Goal: Find specific page/section: Find specific page/section

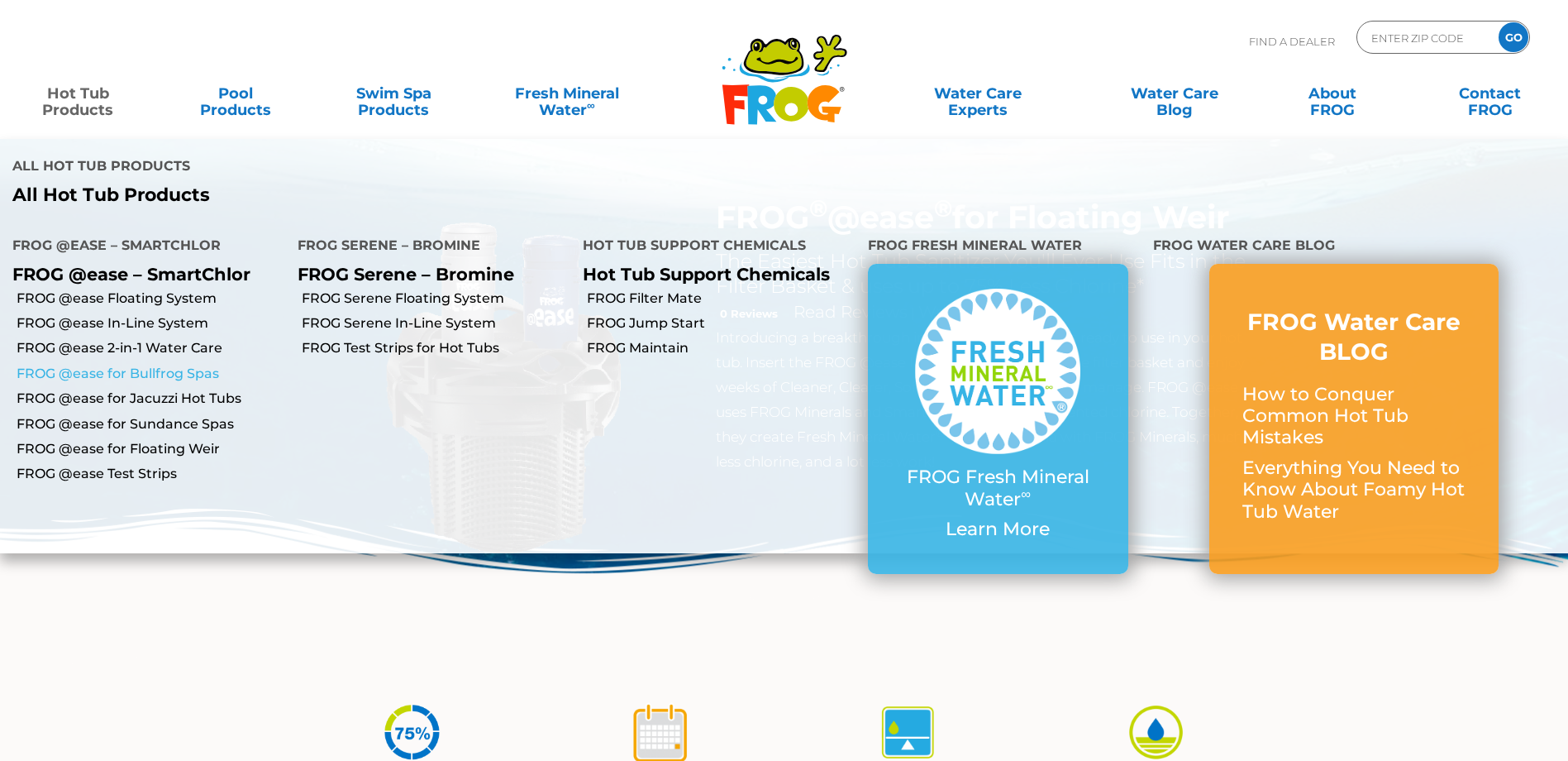
click at [84, 365] on link "FROG @ease for Bullfrog Spas" at bounding box center [150, 373] width 268 height 18
click at [86, 365] on link "FROG @ease for Bullfrog Spas" at bounding box center [150, 373] width 268 height 18
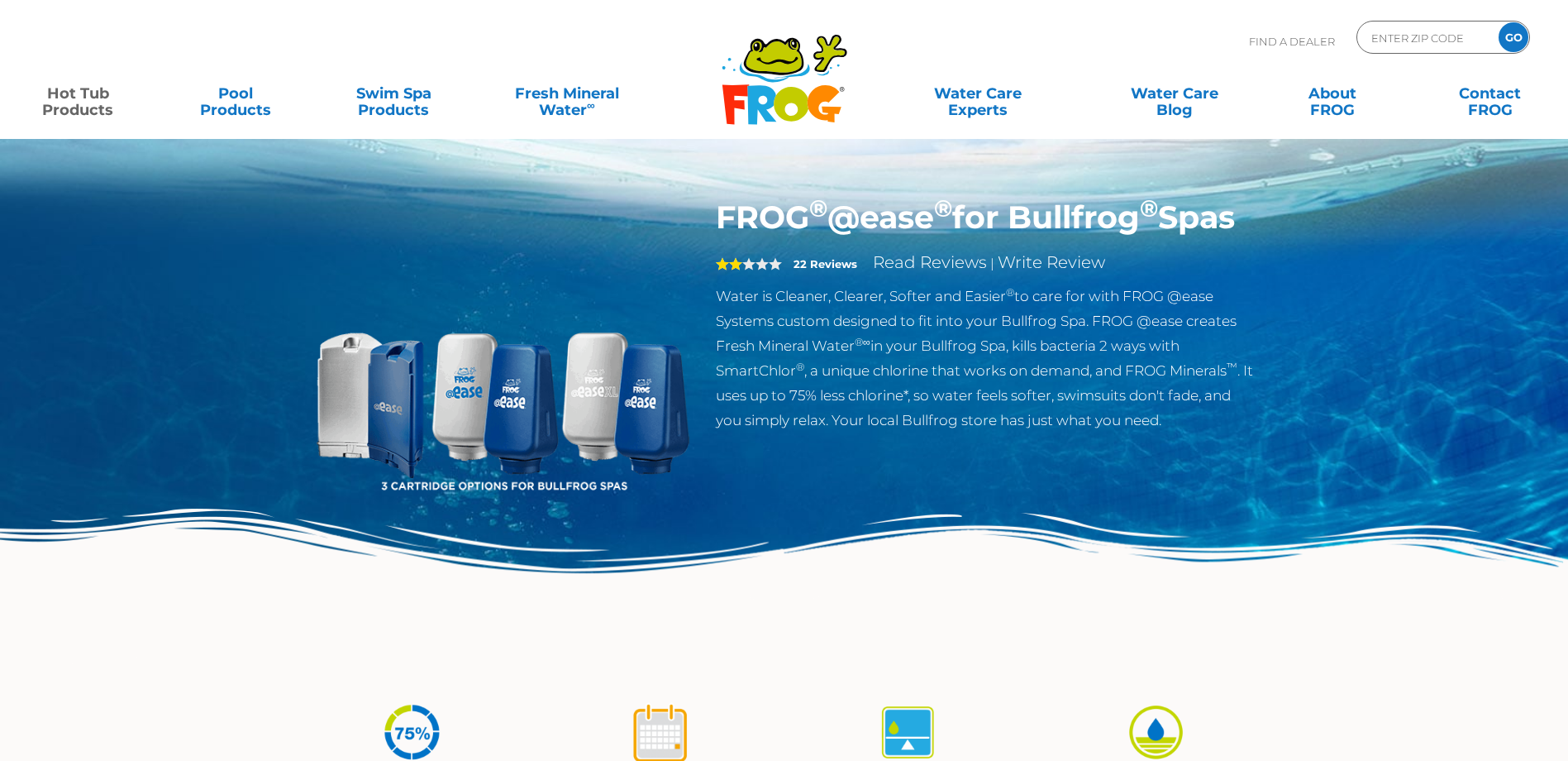
click at [372, 447] on img at bounding box center [502, 388] width 379 height 379
click at [335, 427] on img at bounding box center [502, 388] width 379 height 379
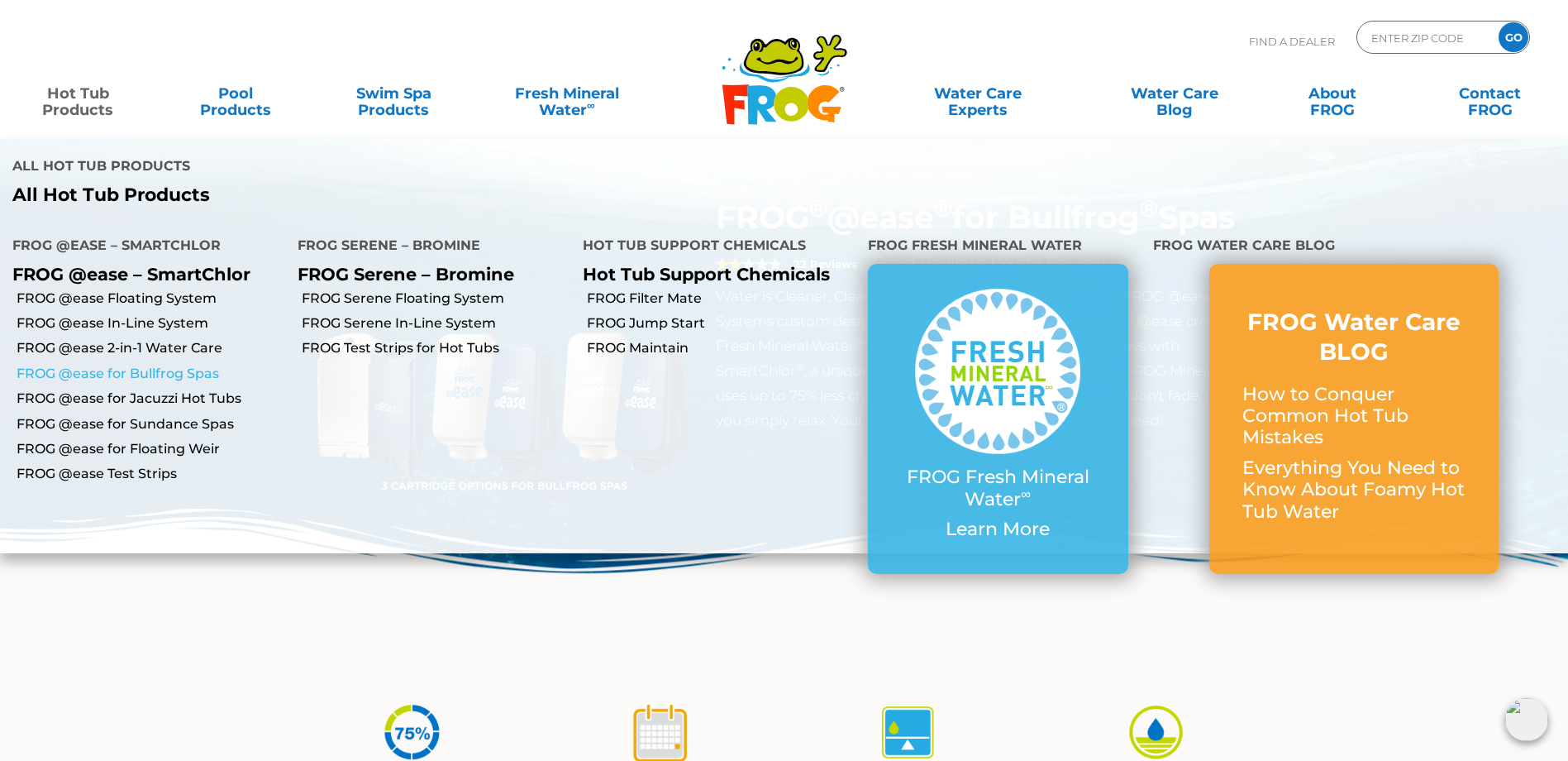
click at [82, 365] on link "FROG @ease for Bullfrog Spas" at bounding box center [150, 373] width 268 height 18
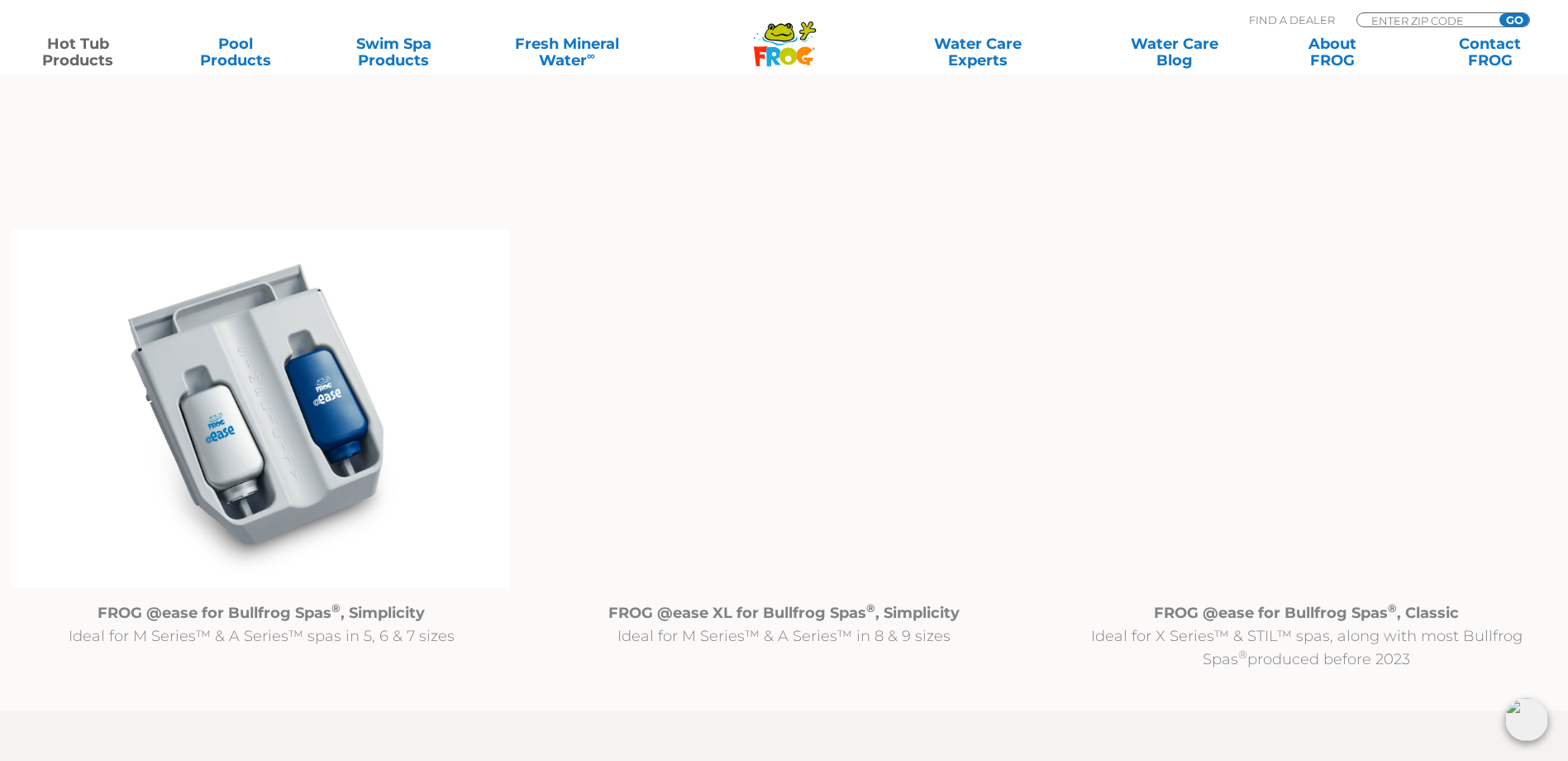
scroll to position [1819, 0]
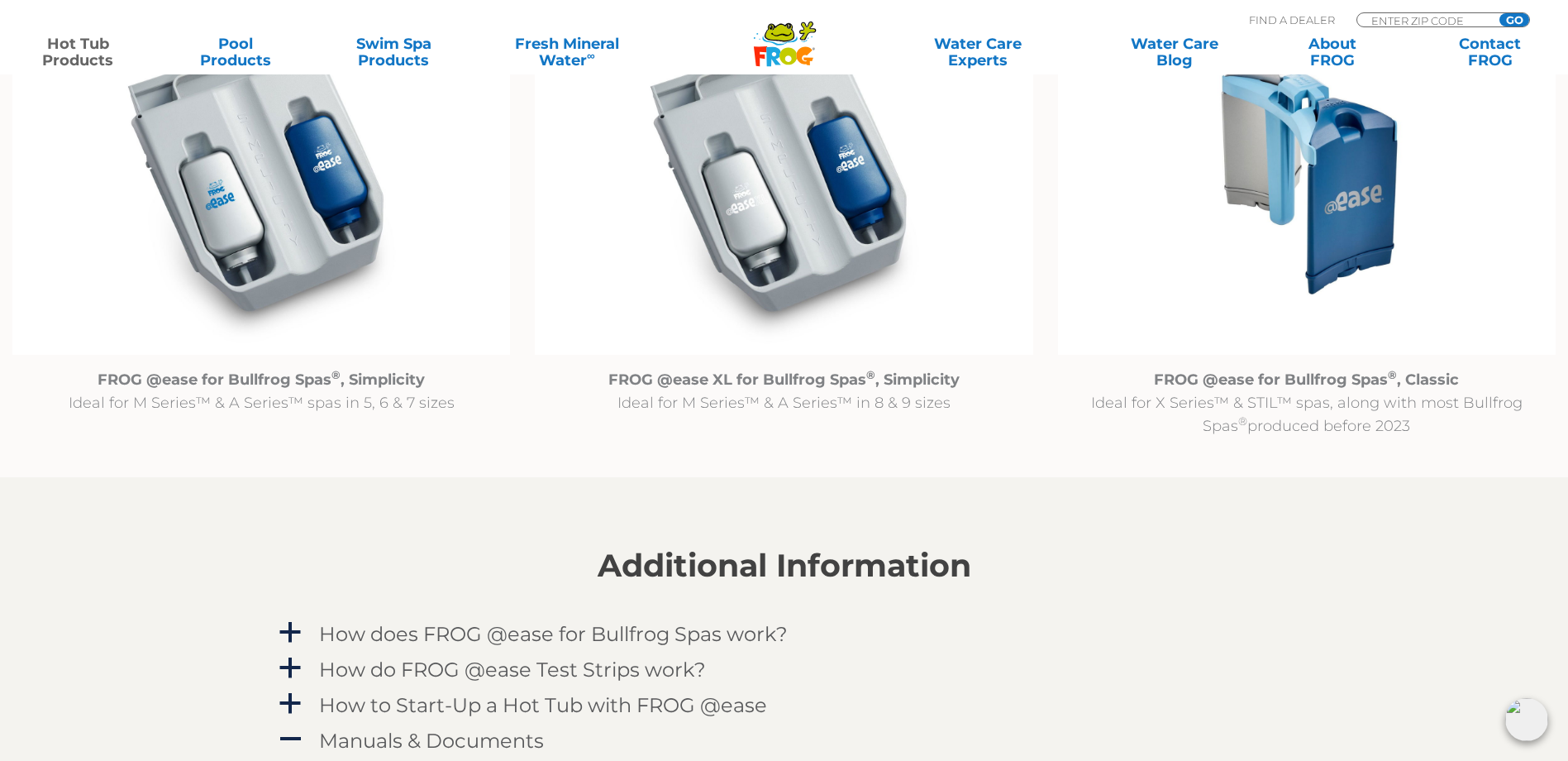
click at [1318, 237] on img at bounding box center [1306, 175] width 497 height 360
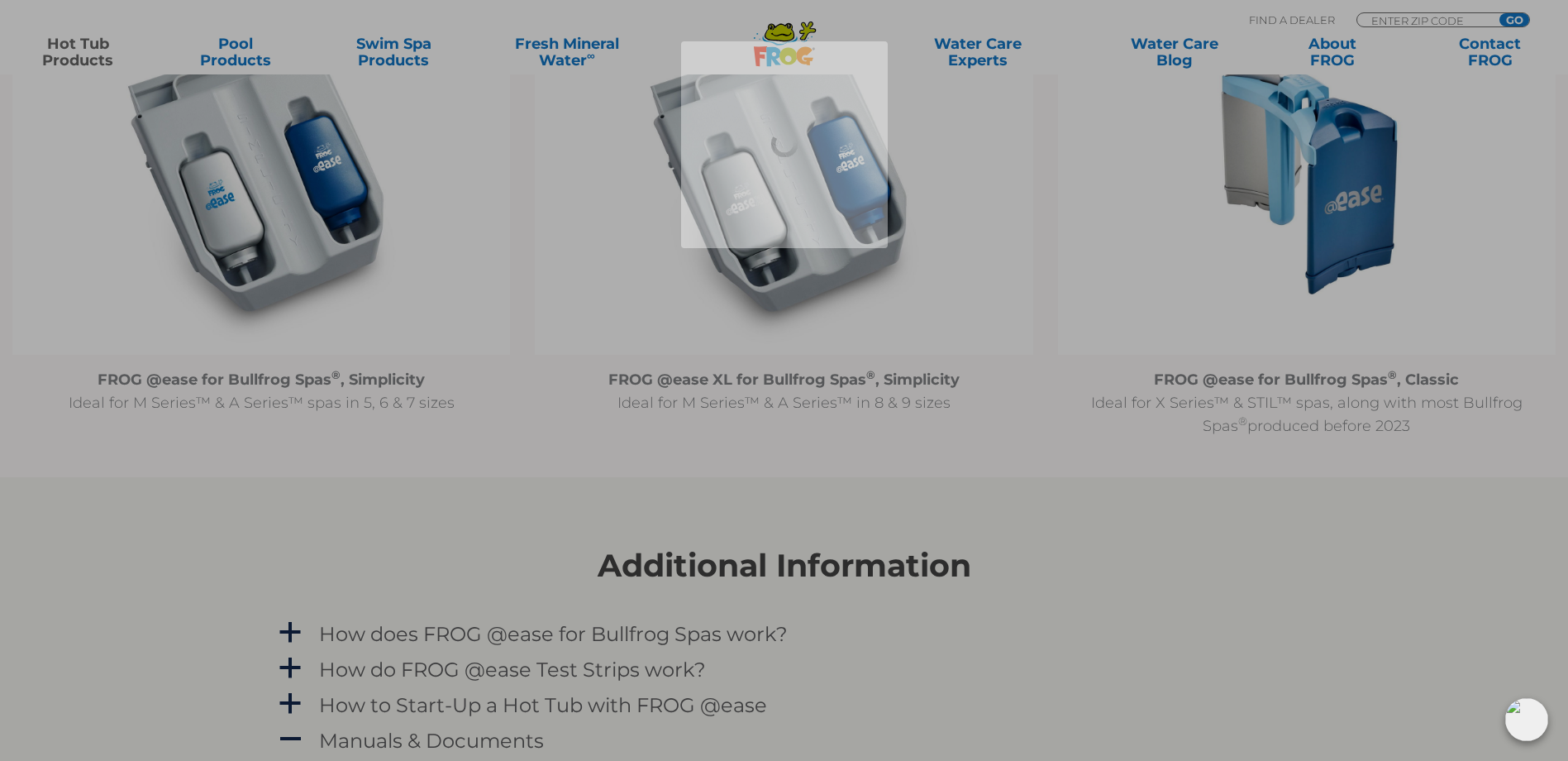
click at [1318, 237] on div at bounding box center [784, 144] width 1568 height 206
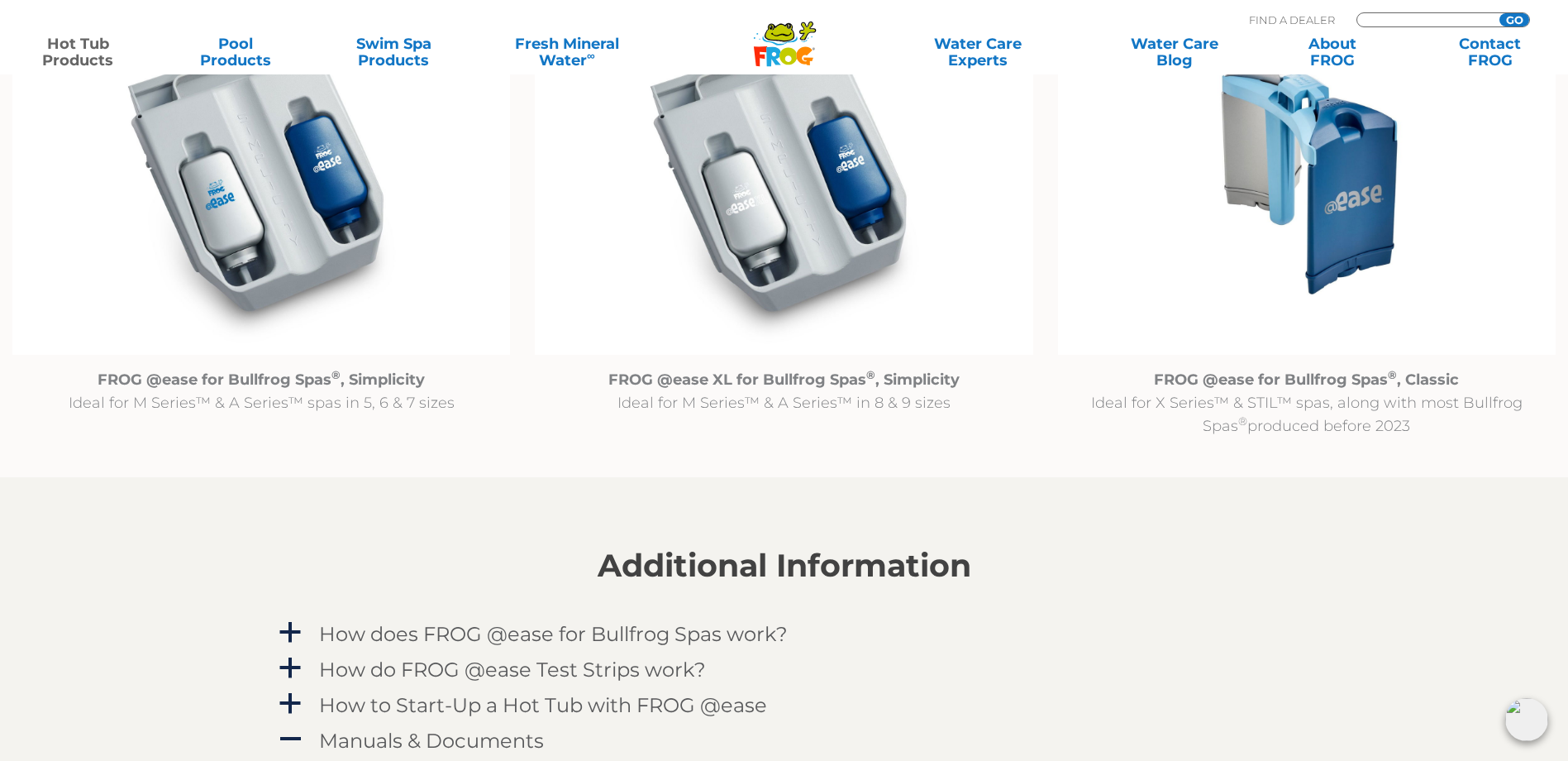
click at [1380, 15] on input "Zip Code Form" at bounding box center [1425, 20] width 111 height 14
type input "19015"
click at [1499, 14] on input "GO" at bounding box center [1514, 20] width 30 height 14
click at [1517, 23] on div "MENU MENU Hot Tub Products All Hot Tub Products All Hot Tub Products FROG @ease…" at bounding box center [784, 39] width 1535 height 31
click at [1516, 20] on input "GO" at bounding box center [1514, 20] width 30 height 14
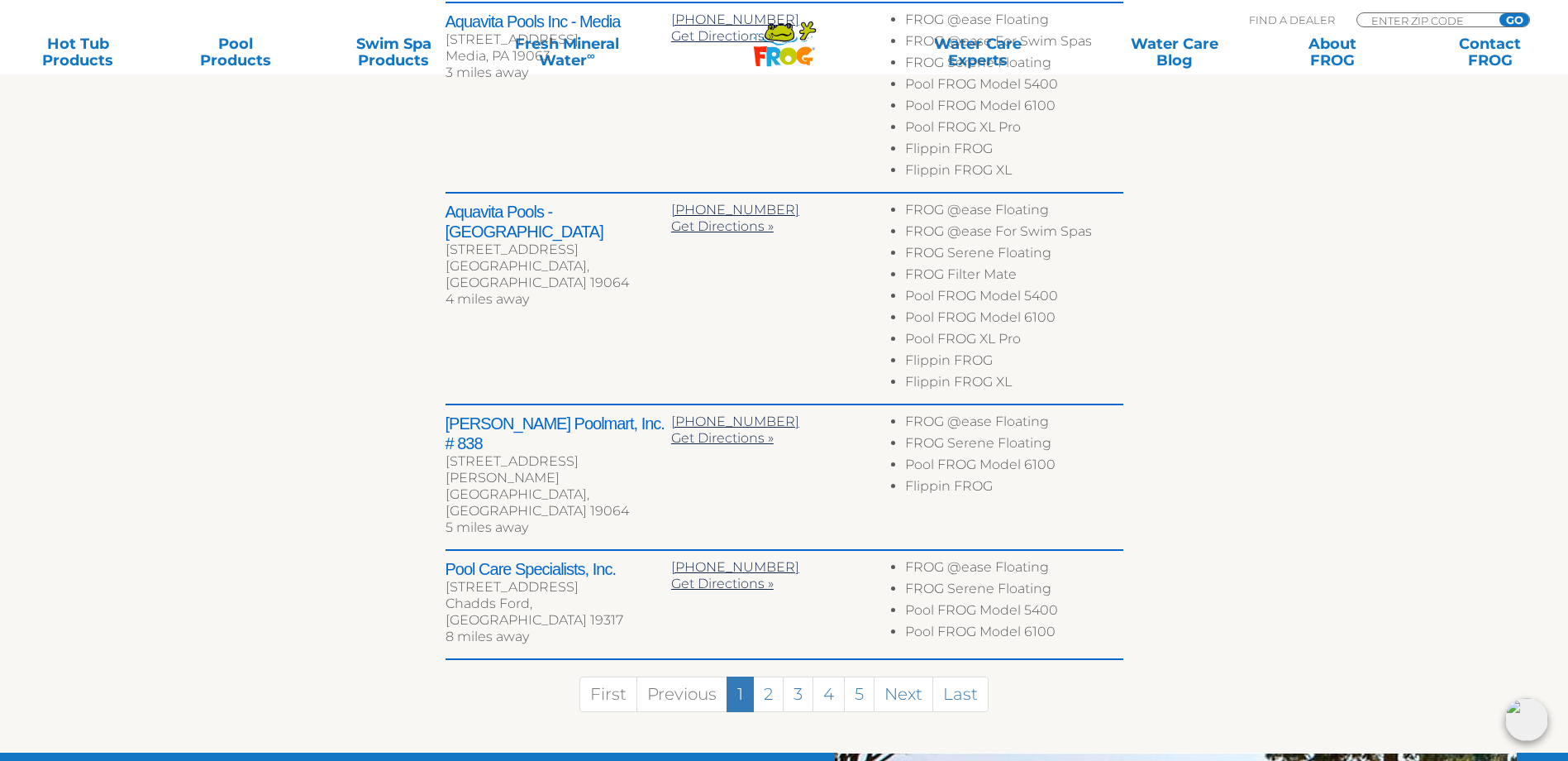
scroll to position [909, 0]
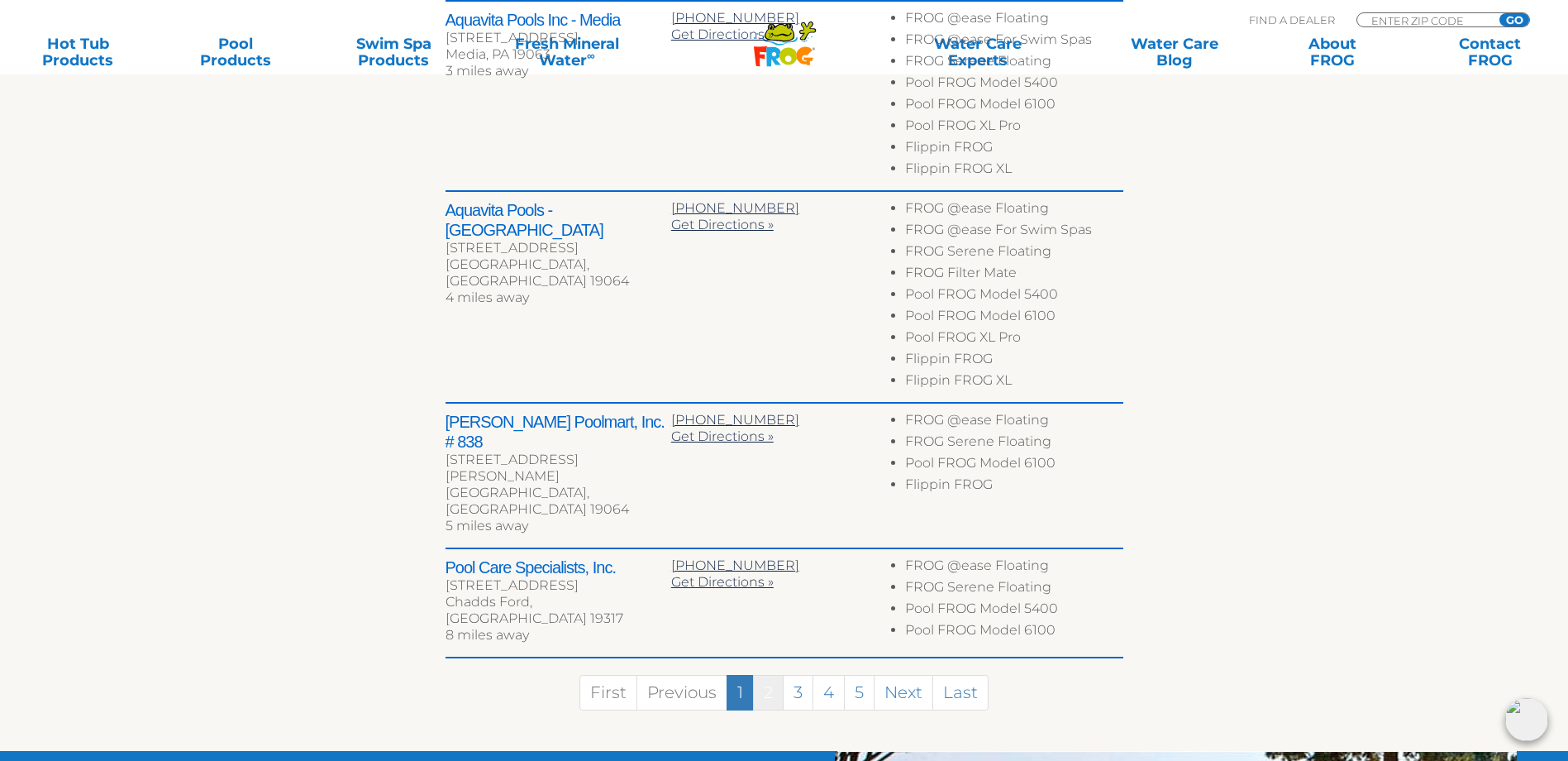
click at [765, 675] on link "2" at bounding box center [768, 692] width 31 height 36
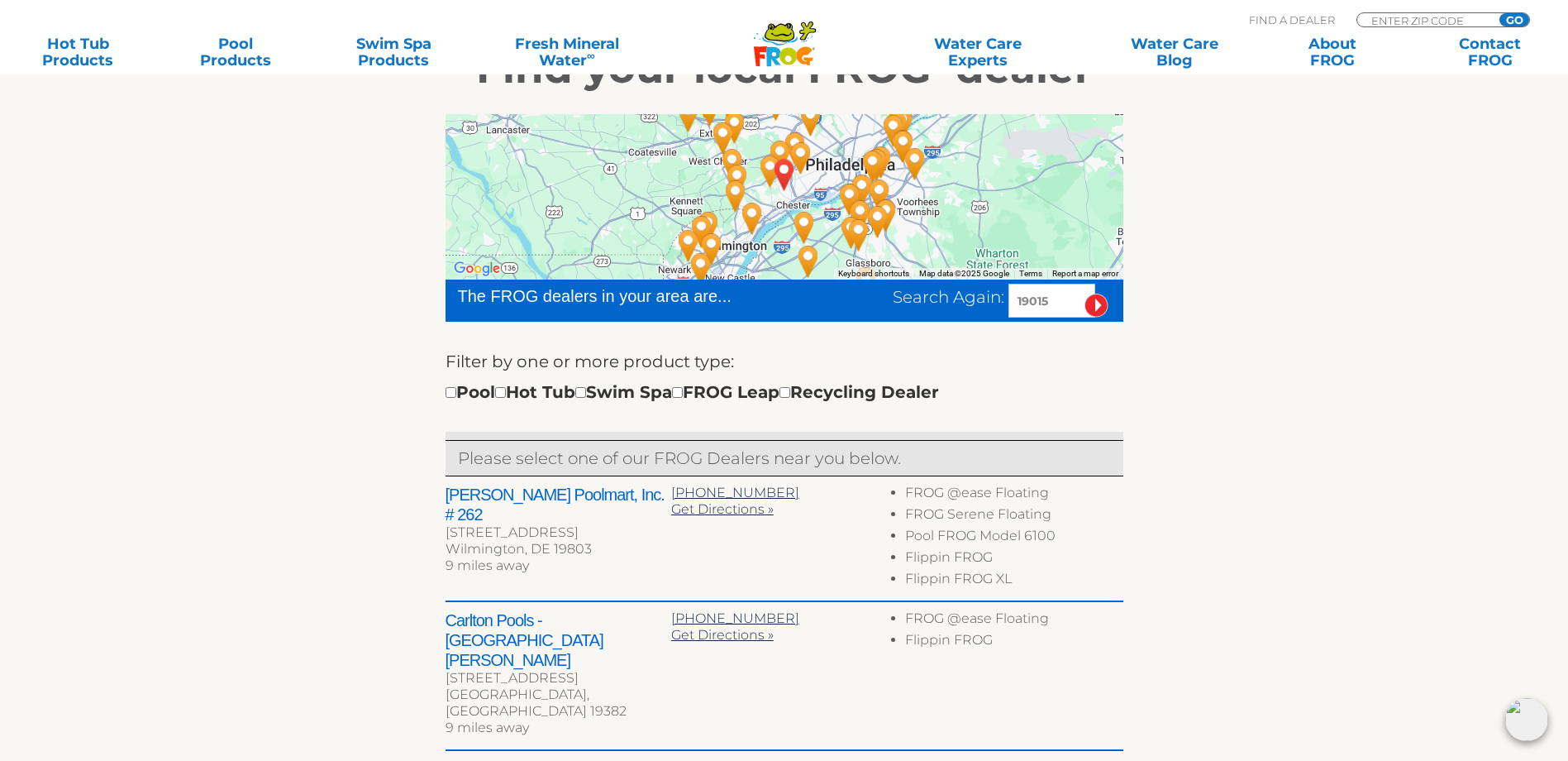
scroll to position [301, 0]
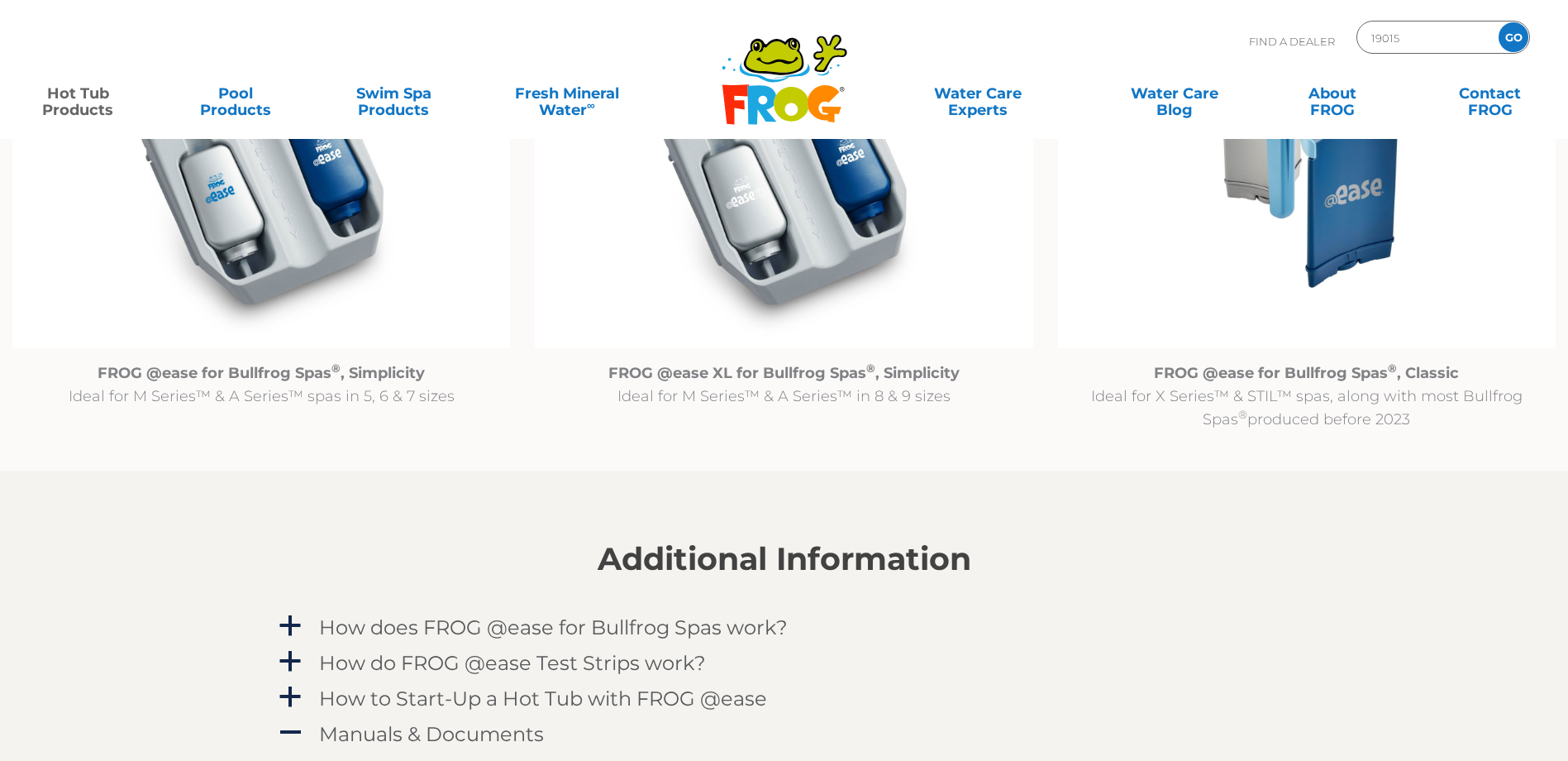
scroll to position [1819, 0]
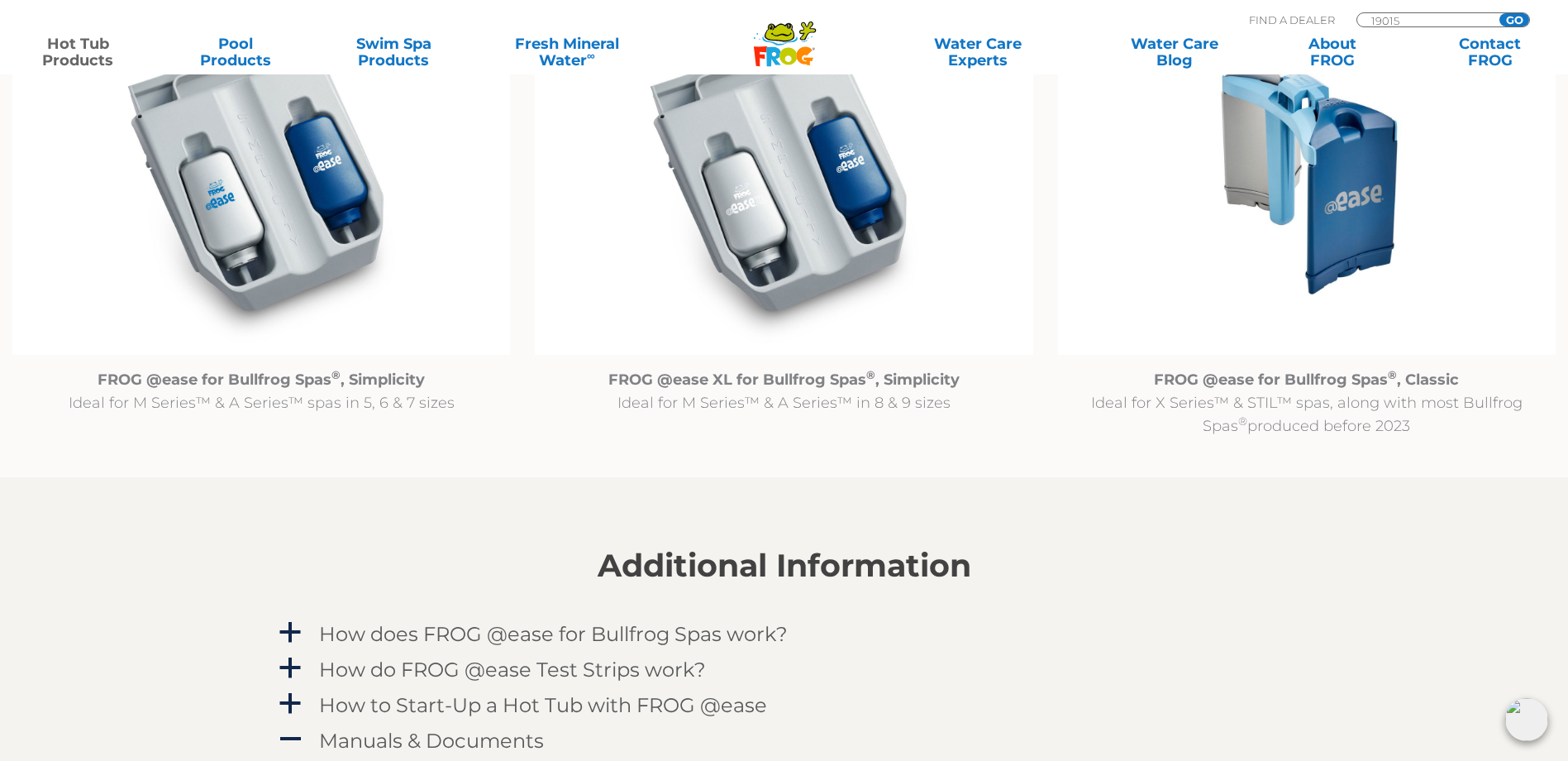
click at [1298, 148] on img at bounding box center [1306, 175] width 497 height 360
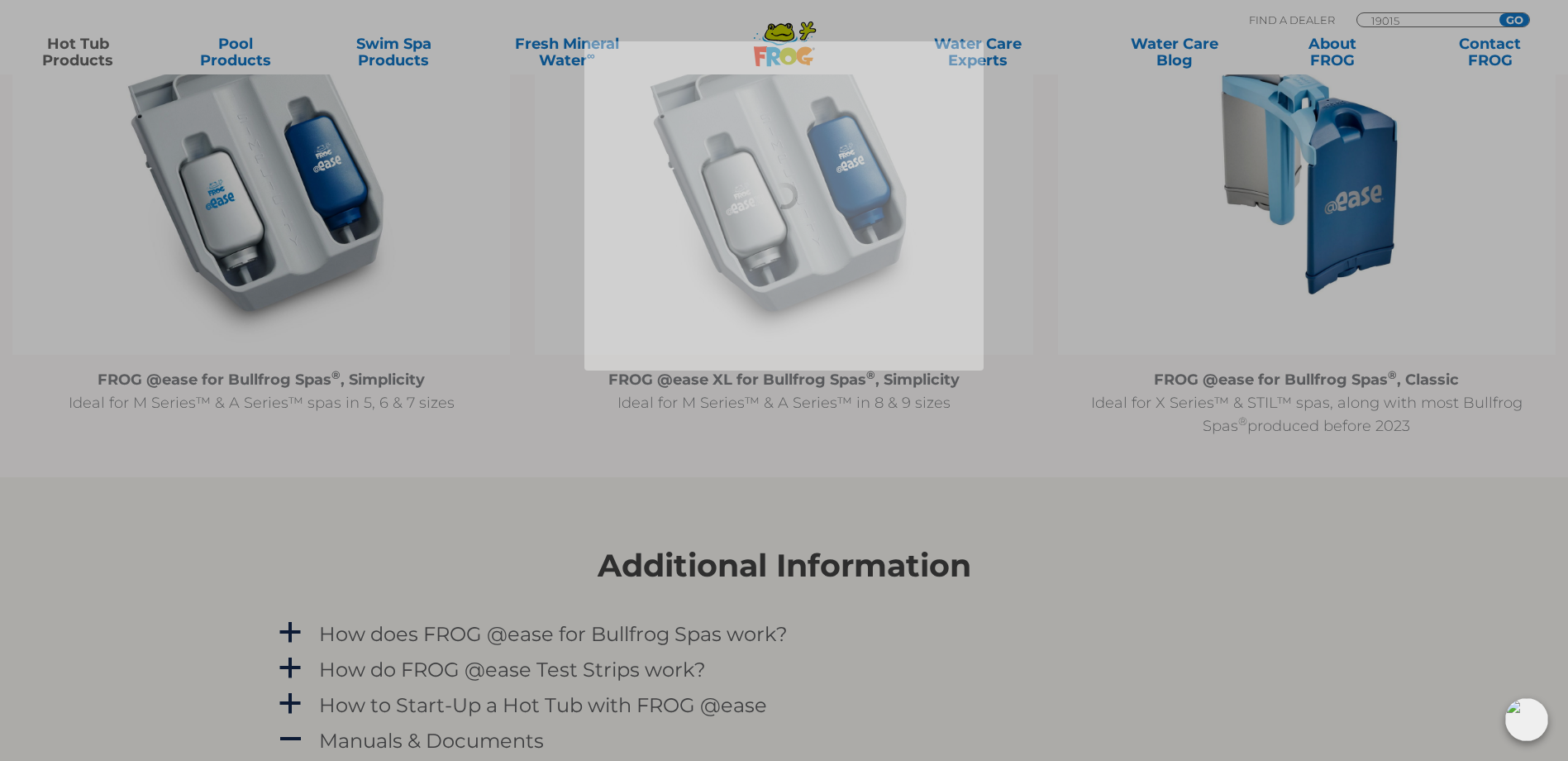
click at [1298, 148] on div at bounding box center [784, 206] width 1568 height 329
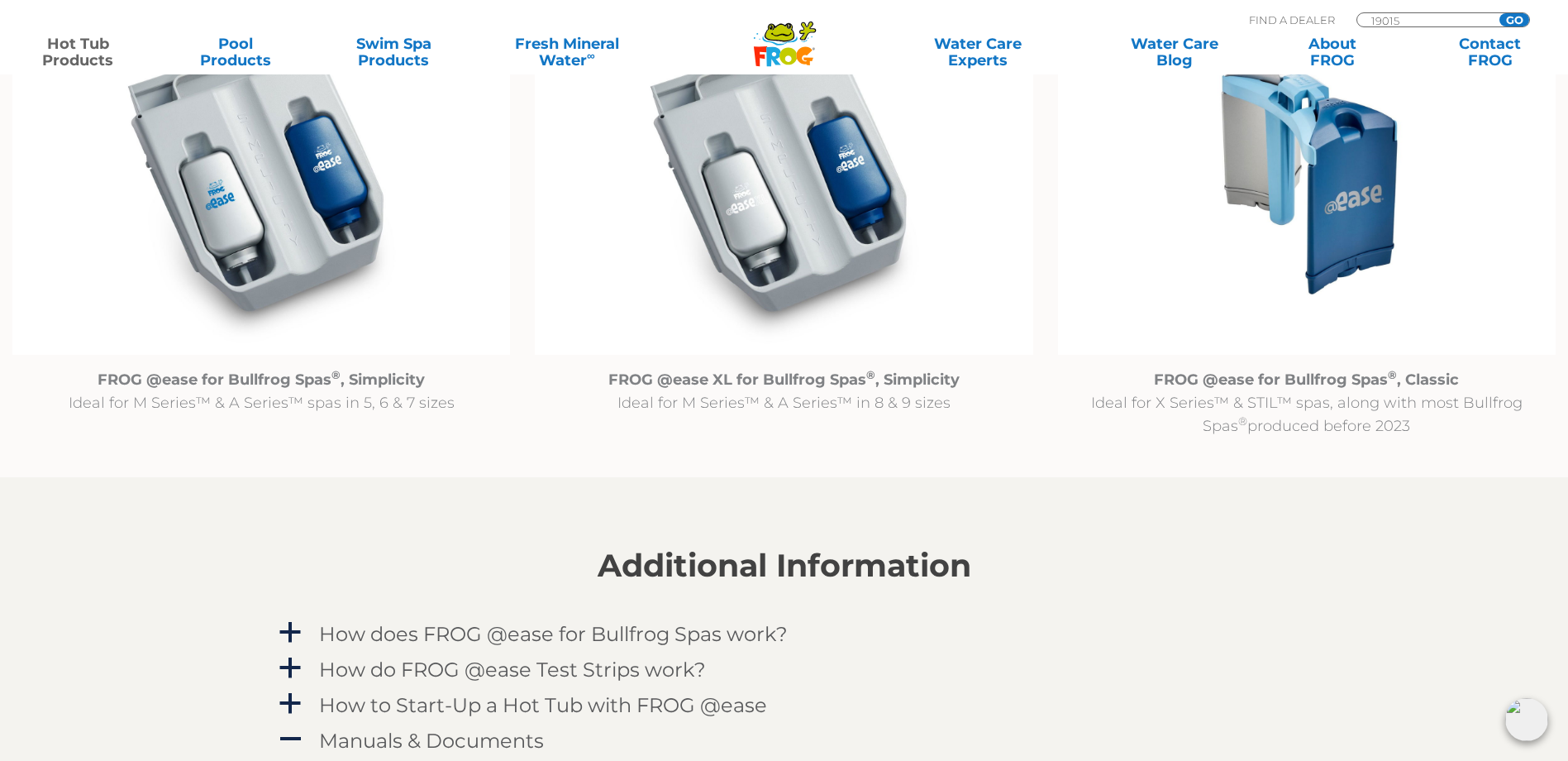
click at [1298, 148] on img at bounding box center [1306, 175] width 497 height 360
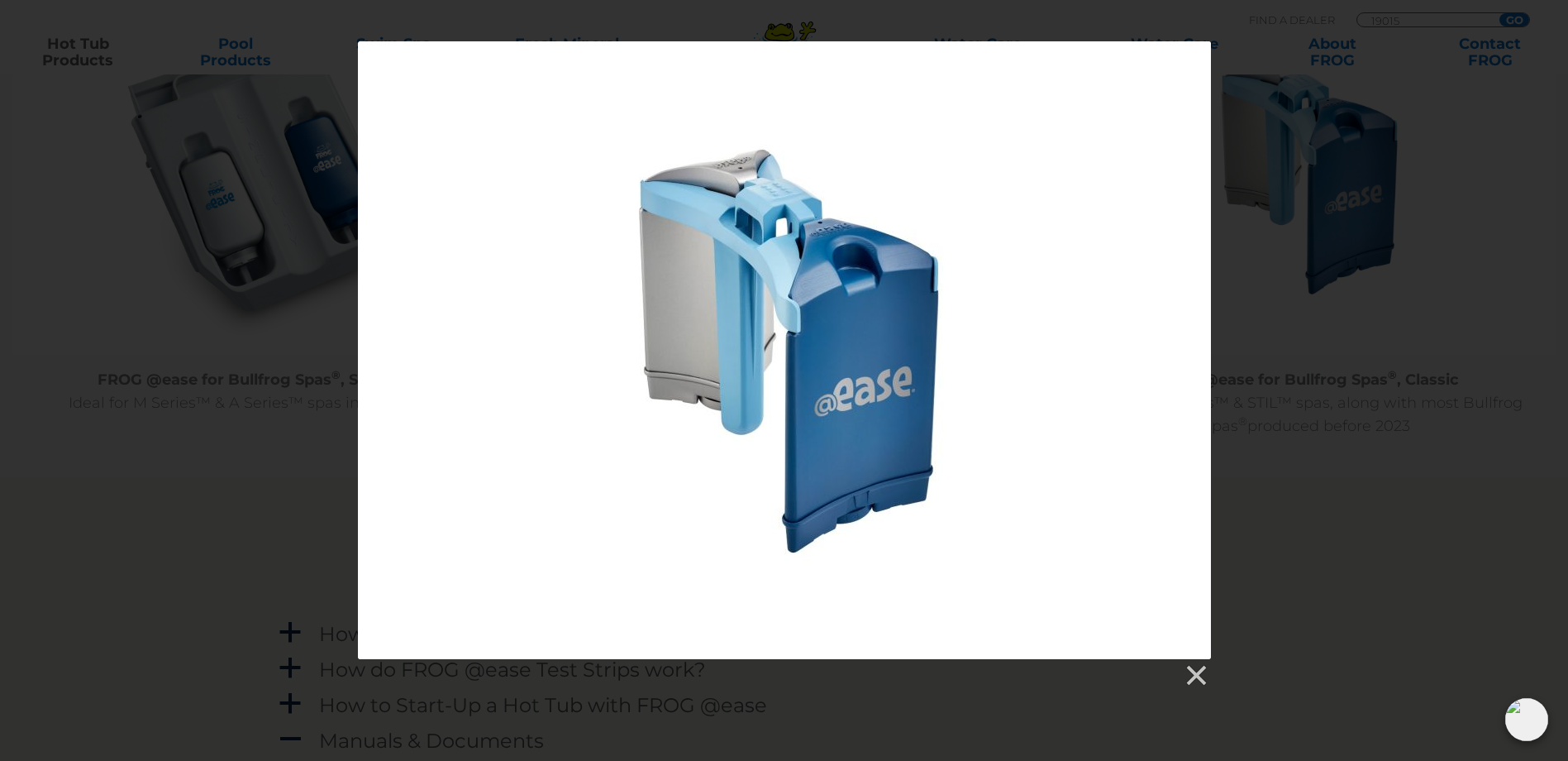
click at [1207, 682] on div at bounding box center [784, 674] width 853 height 29
click at [1206, 682] on link at bounding box center [1196, 676] width 25 height 25
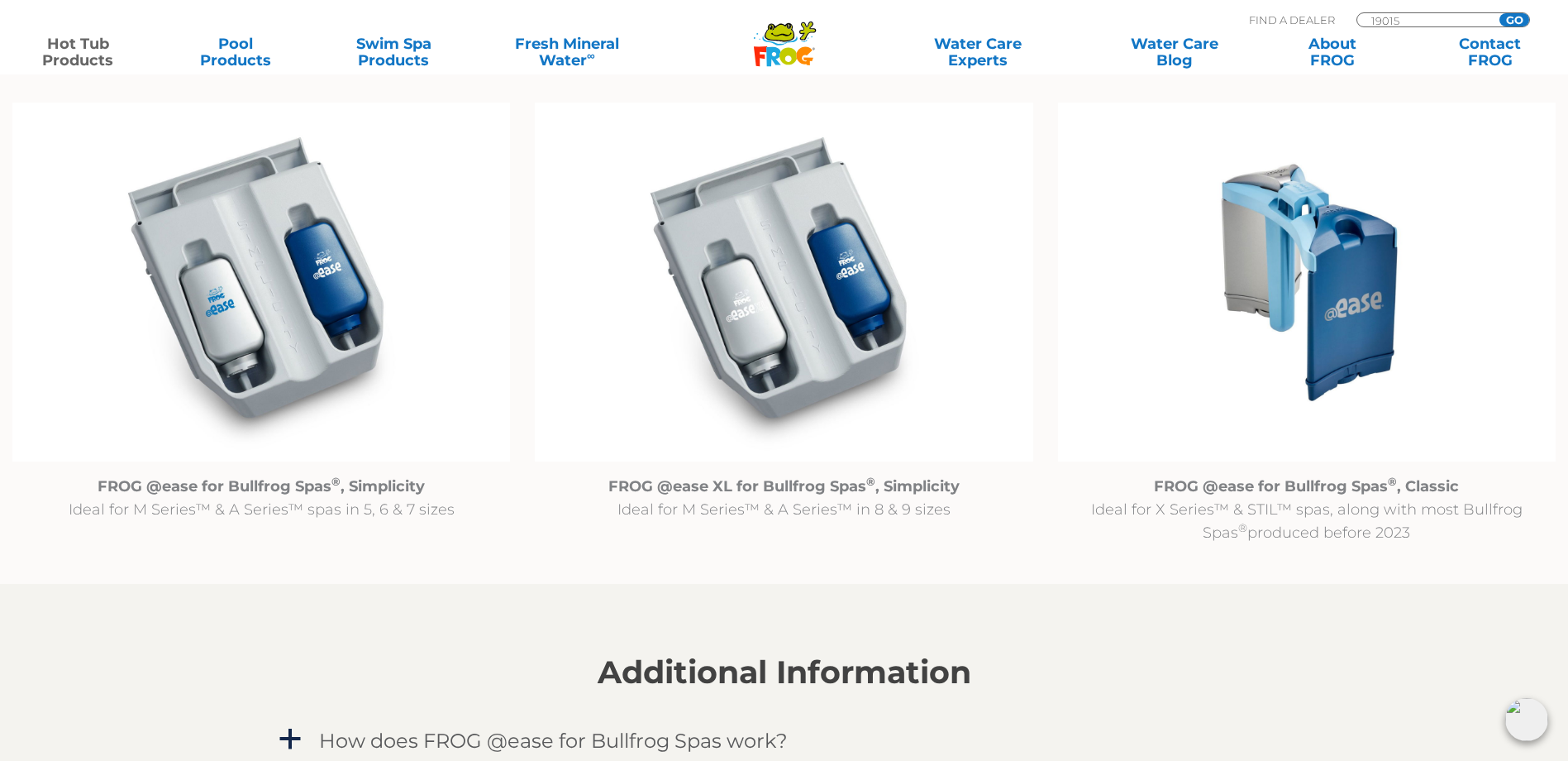
scroll to position [1654, 0]
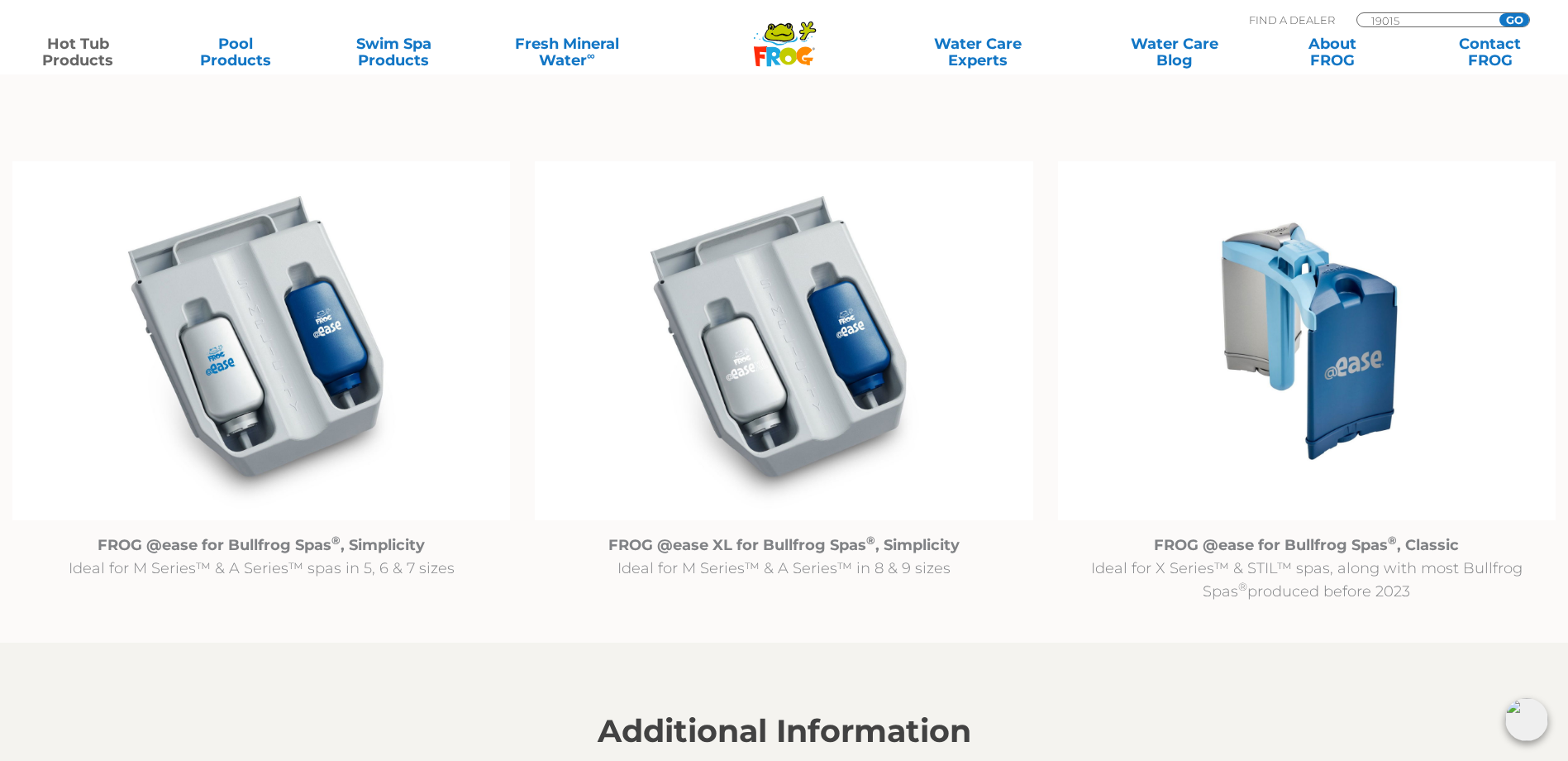
click at [1513, 17] on input "GO" at bounding box center [1514, 20] width 30 height 14
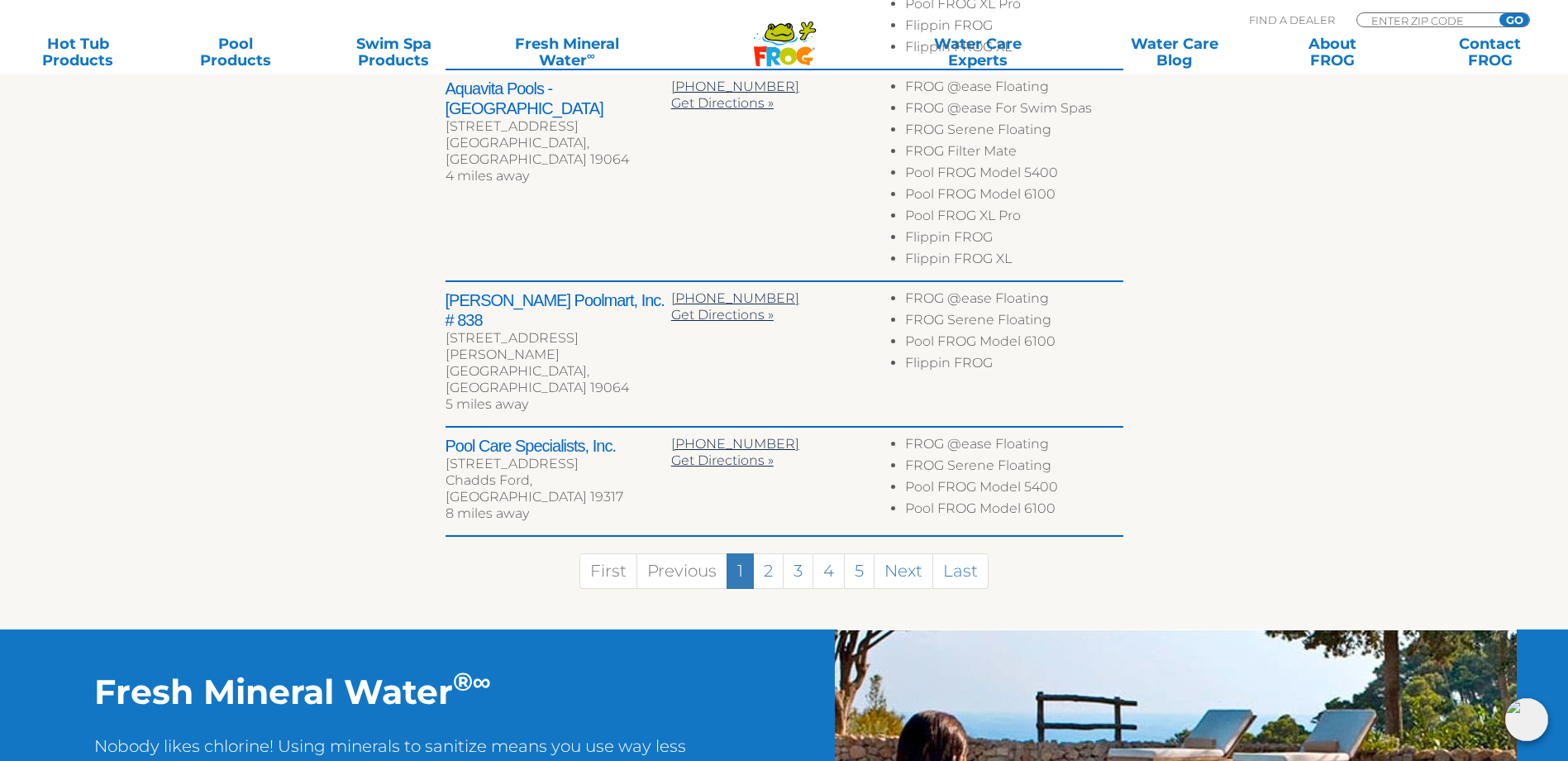
scroll to position [1075, 0]
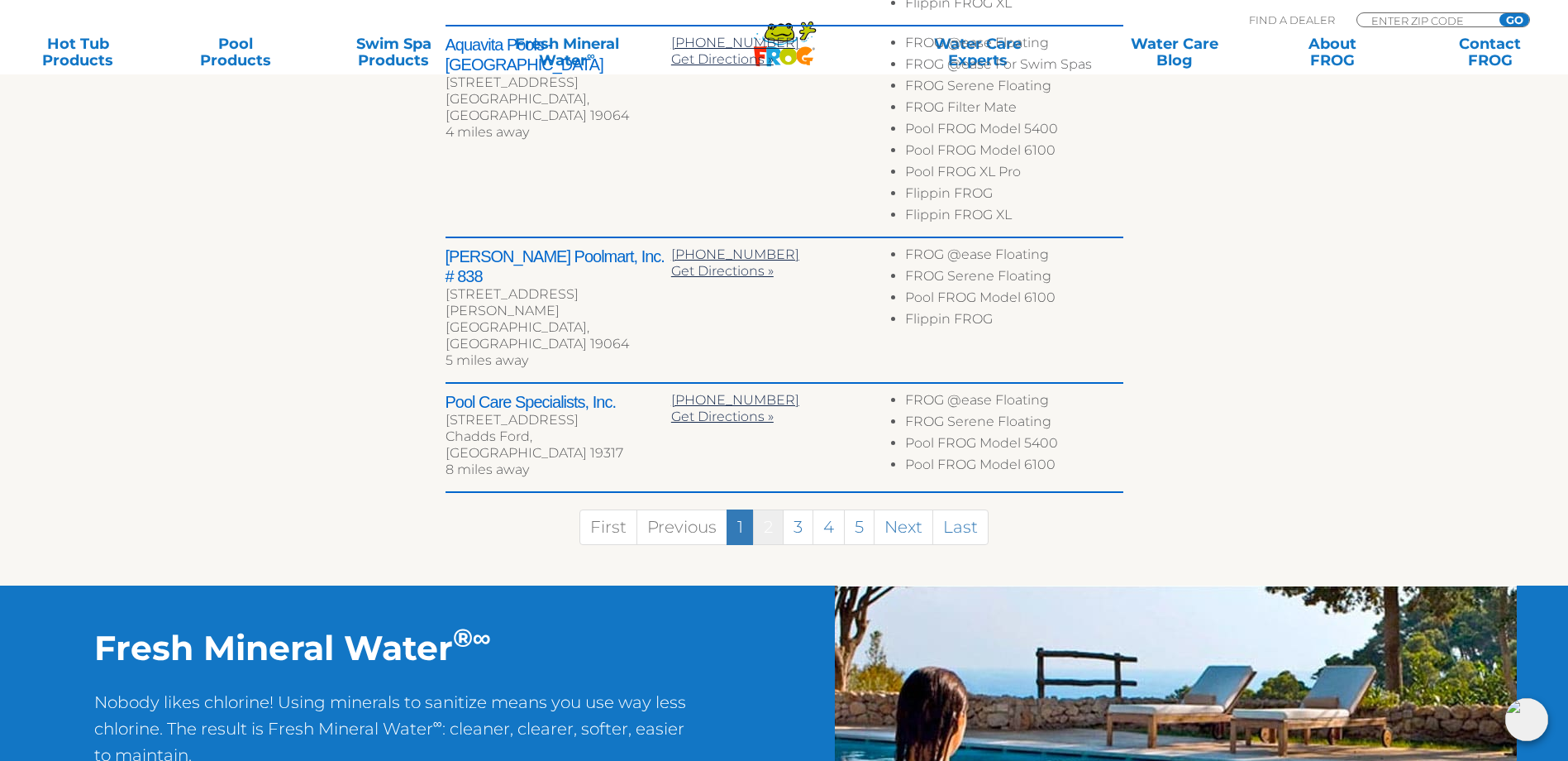
click at [772, 509] on link "2" at bounding box center [768, 526] width 31 height 36
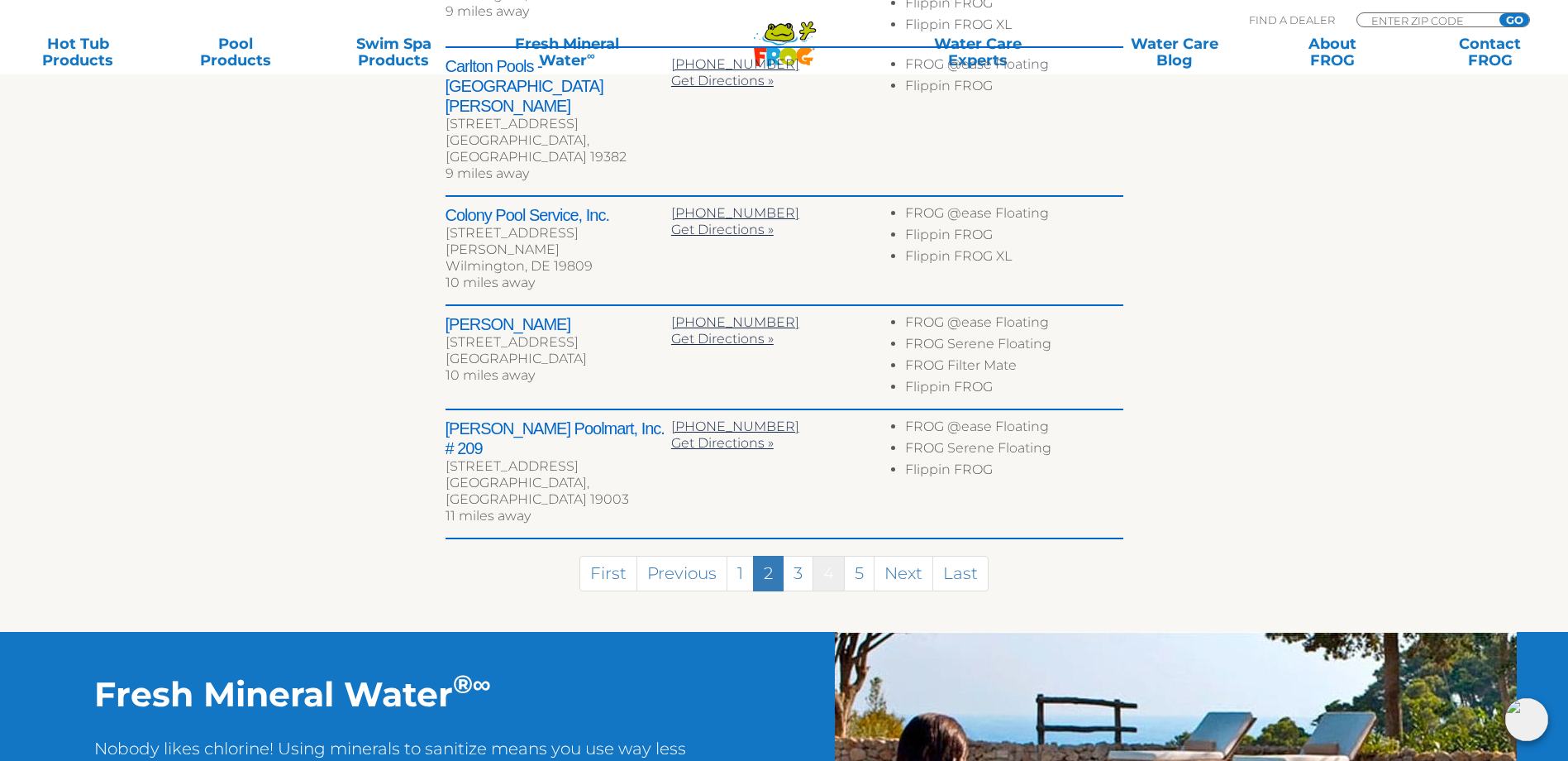
click at [834, 555] on link "4" at bounding box center [828, 573] width 32 height 36
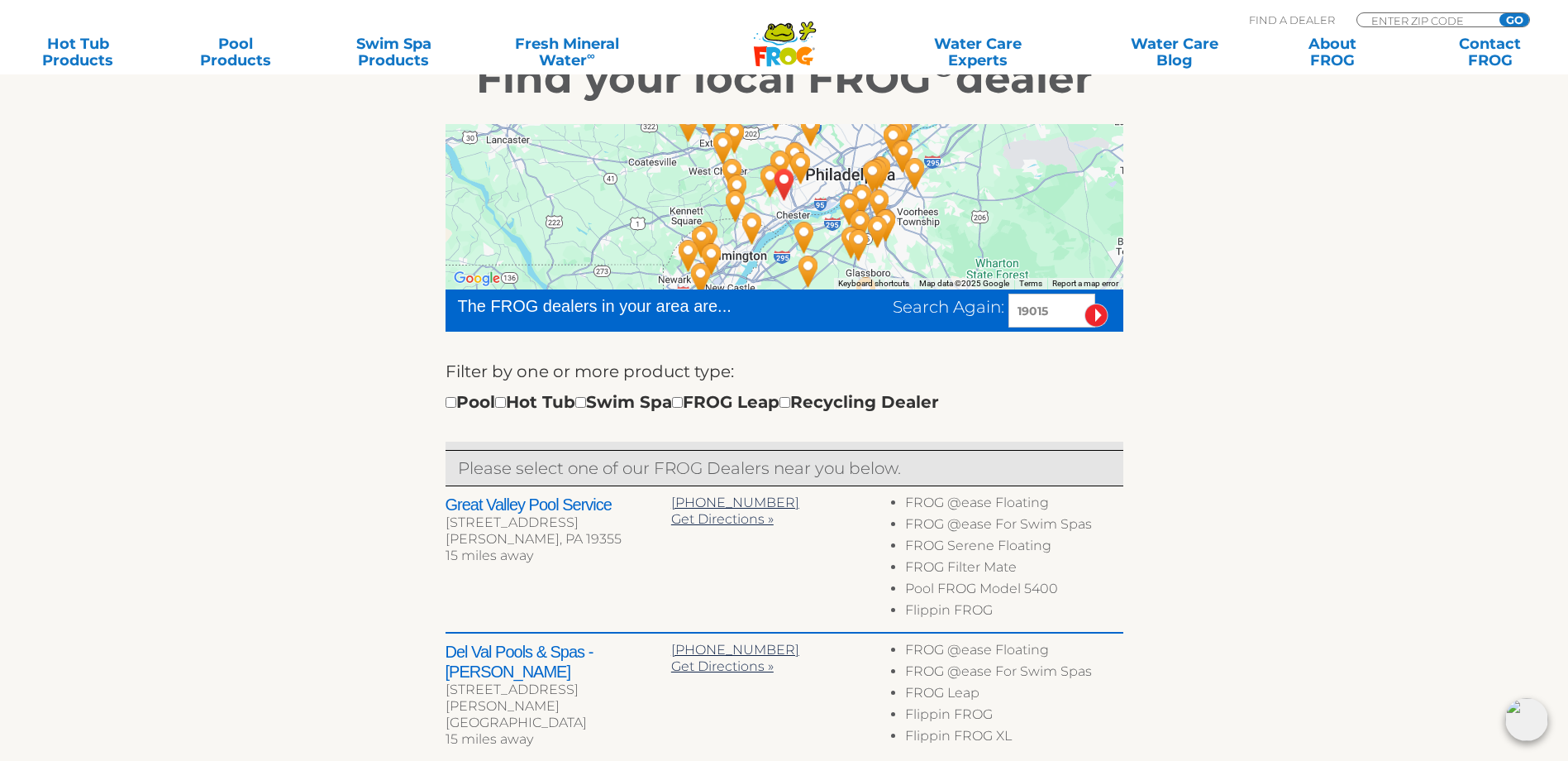
scroll to position [183, 0]
